Goal: Task Accomplishment & Management: Manage account settings

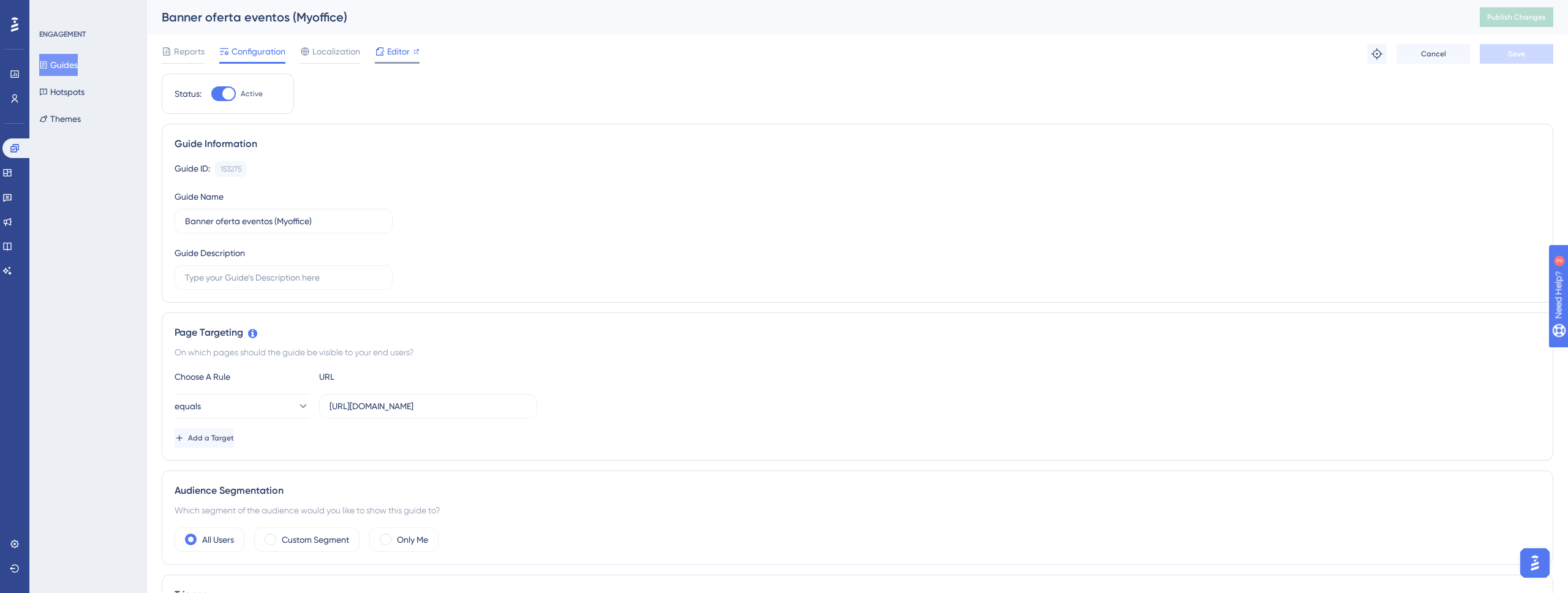
click at [399, 51] on span "Editor" at bounding box center [399, 51] width 23 height 15
click at [1521, 19] on span "Publish Changes" at bounding box center [1516, 17] width 59 height 10
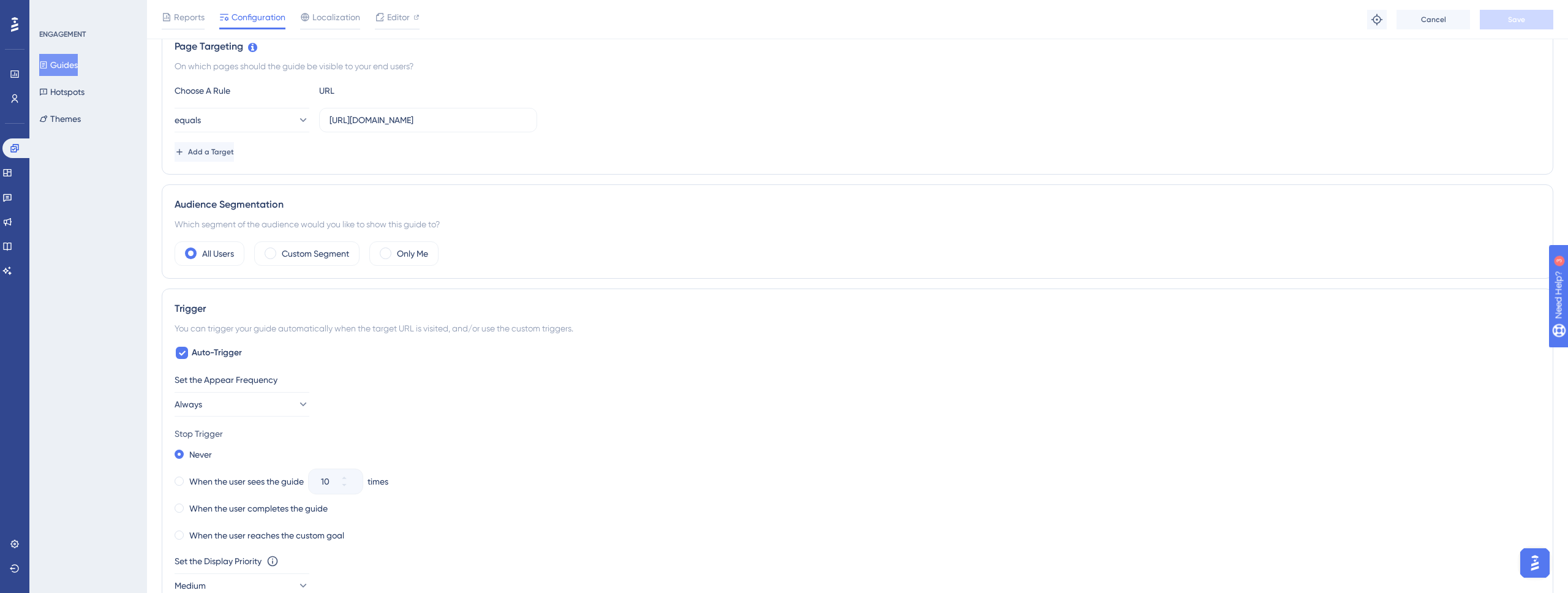
scroll to position [313, 0]
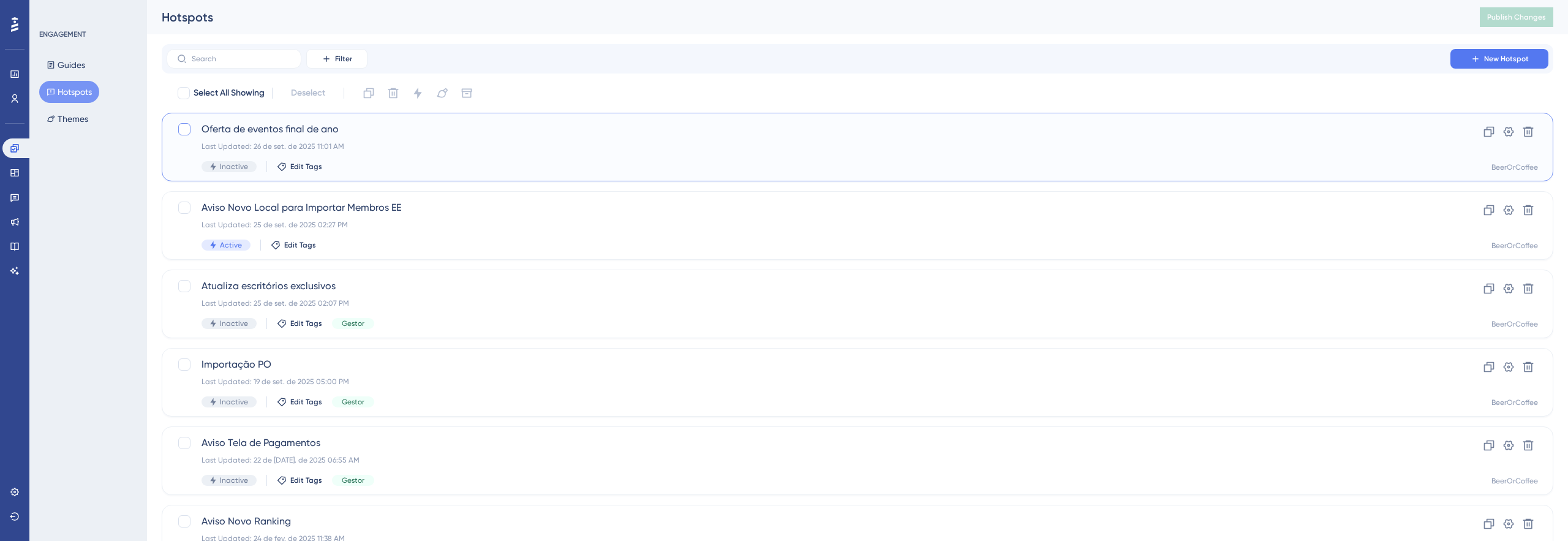
click at [187, 127] on div at bounding box center [185, 130] width 12 height 12
checkbox input "true"
click at [1529, 132] on icon at bounding box center [1528, 132] width 11 height 11
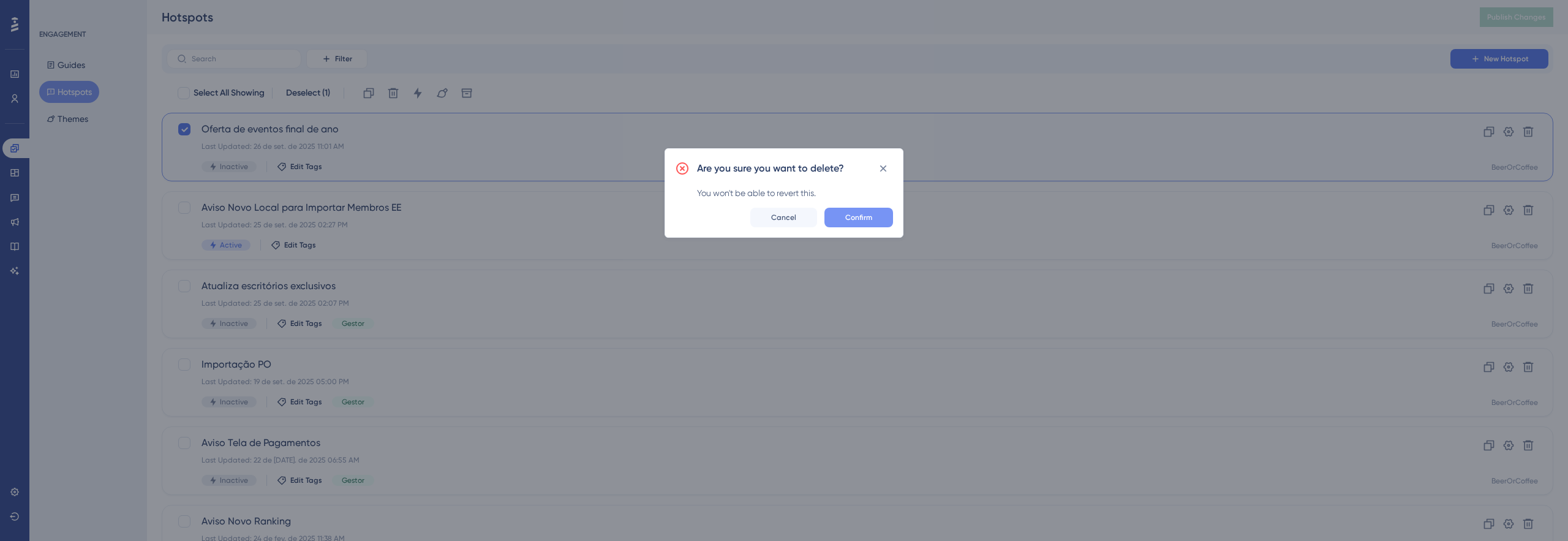
click at [889, 218] on button "Confirm" at bounding box center [859, 218] width 69 height 20
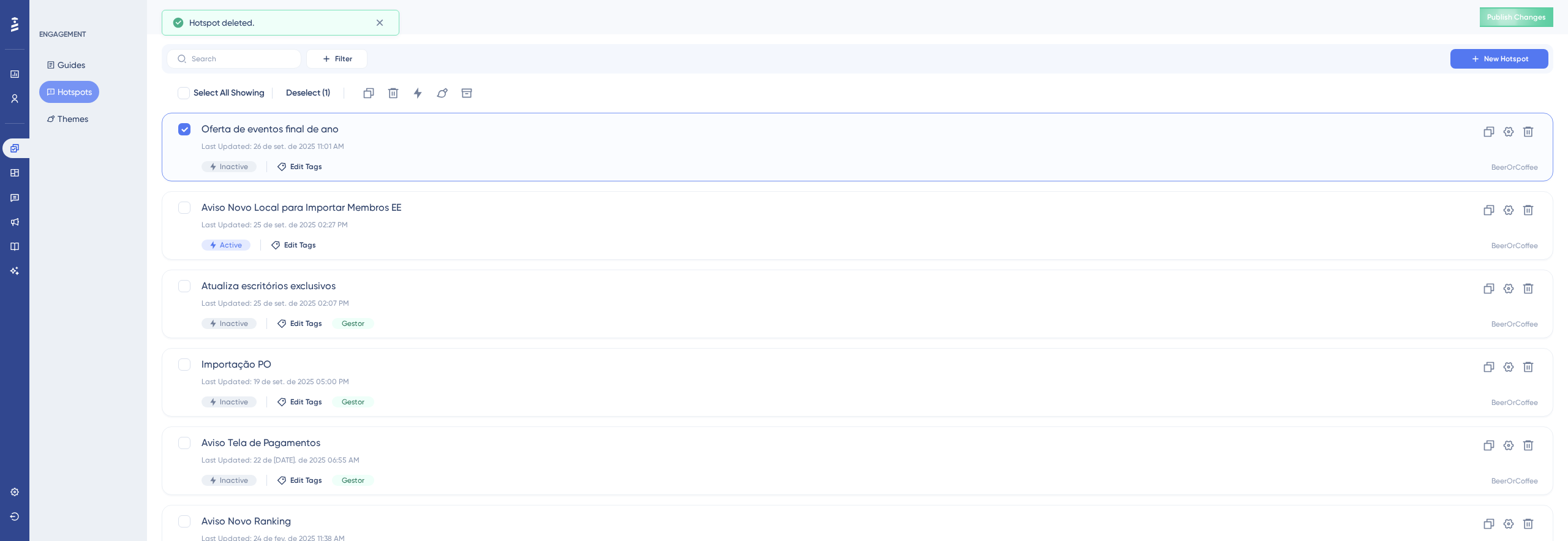
checkbox input "false"
click at [84, 60] on button "Guides" at bounding box center [66, 64] width 54 height 22
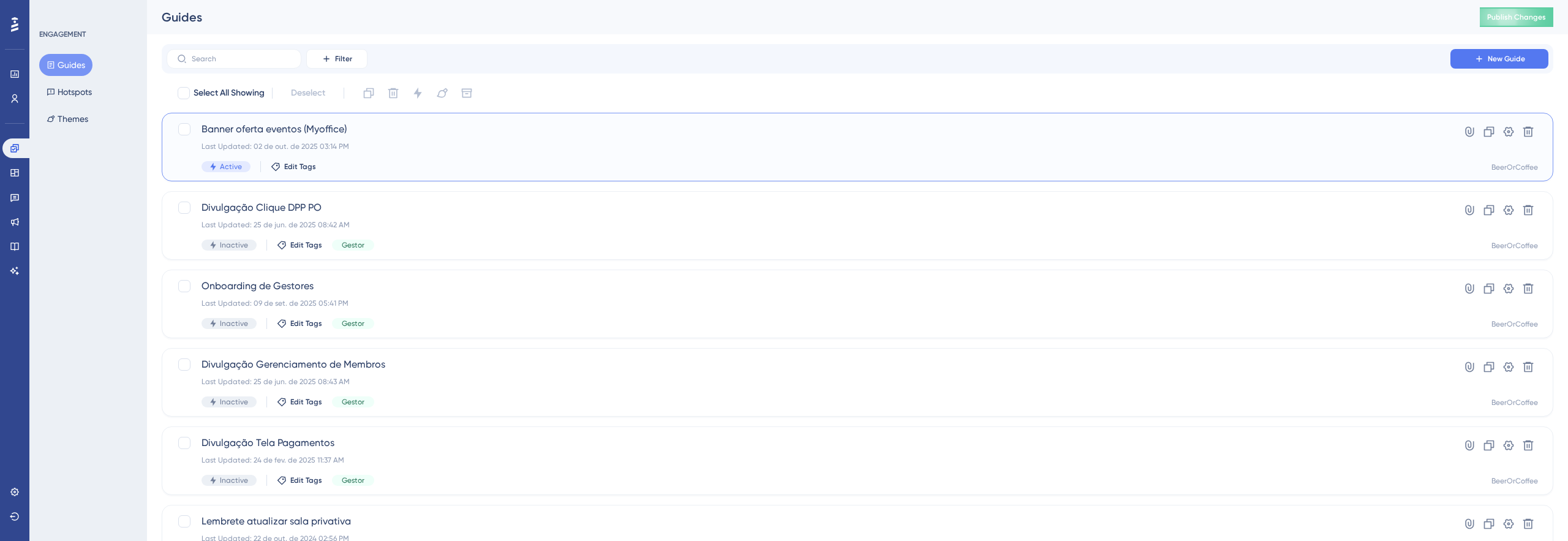
click at [443, 129] on span "Banner oferta eventos (Myoffice)" at bounding box center [809, 129] width 1214 height 15
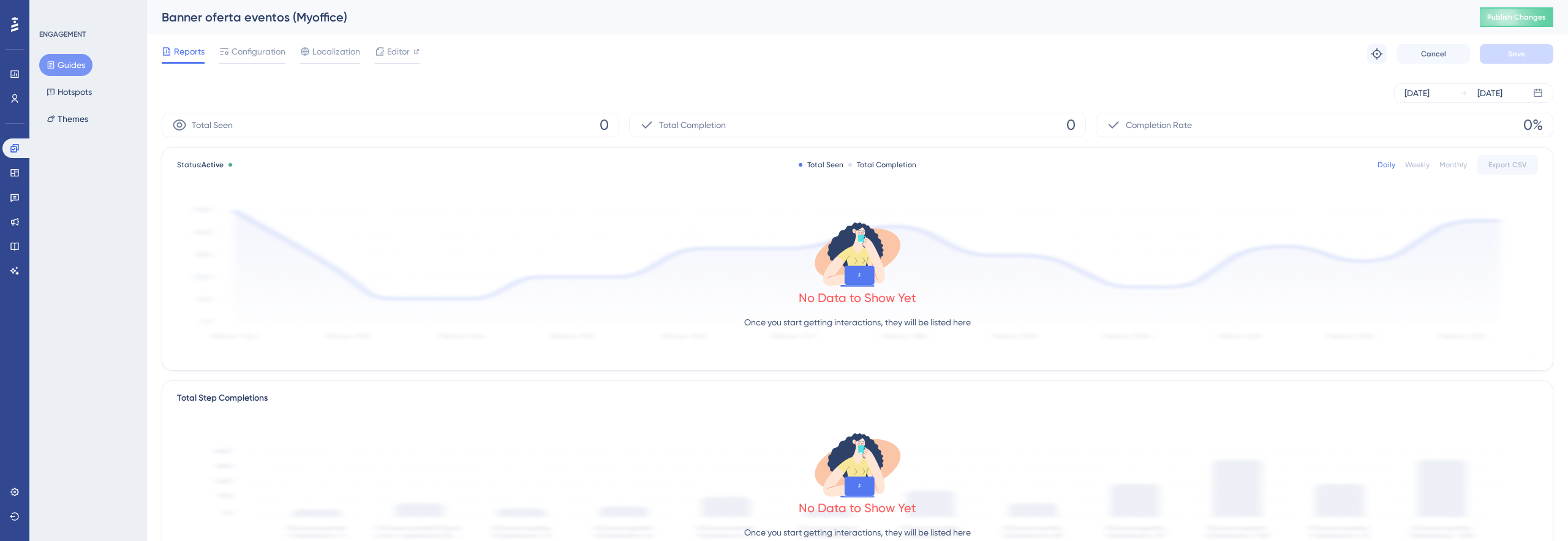
click at [721, 118] on span "Total Completion" at bounding box center [692, 124] width 67 height 15
click at [510, 124] on div "Total Seen 0" at bounding box center [390, 125] width 458 height 25
click at [1493, 93] on div "Oct 02 2025" at bounding box center [1490, 93] width 25 height 15
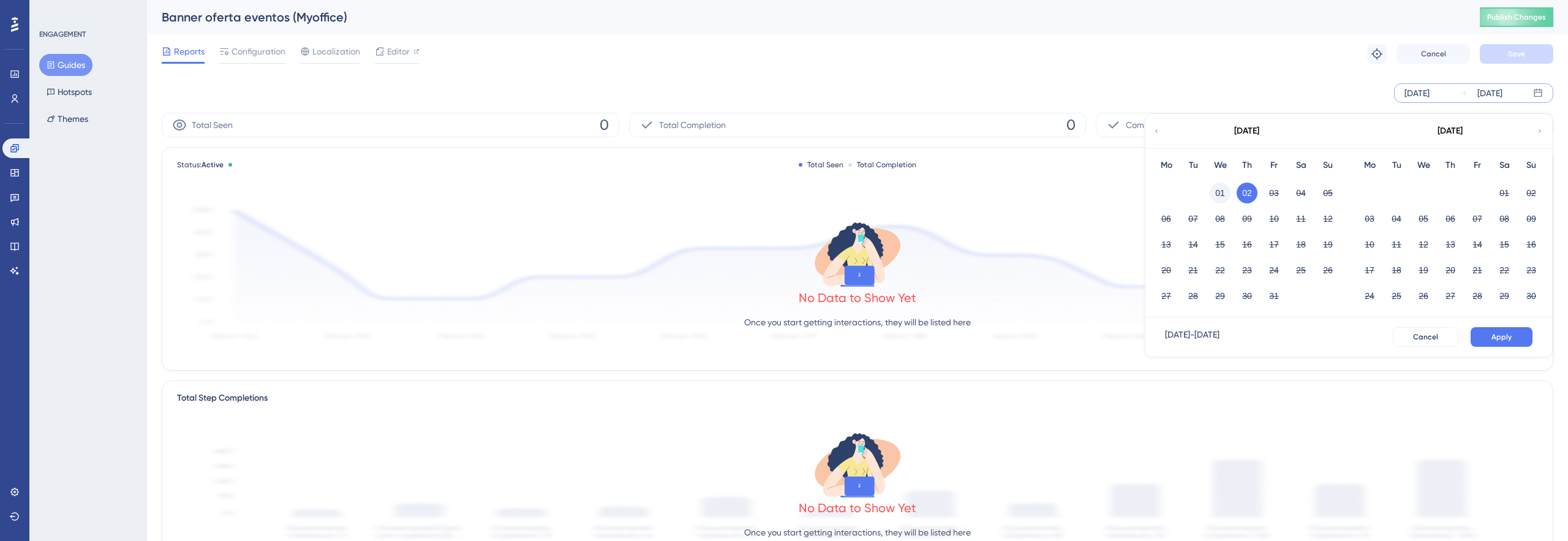
click at [1215, 201] on button "01" at bounding box center [1219, 192] width 21 height 21
click at [1510, 345] on button "Apply" at bounding box center [1501, 337] width 62 height 20
